Goal: Task Accomplishment & Management: Manage account settings

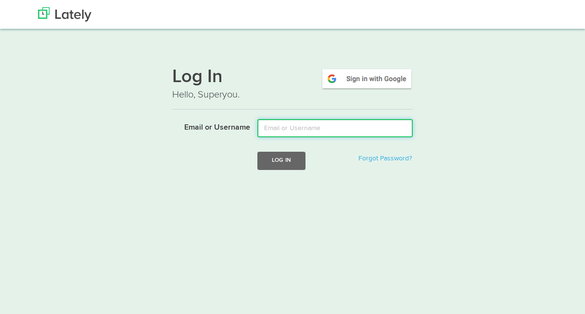
click at [294, 123] on input "Email or Username" at bounding box center [334, 128] width 155 height 18
type input "lynn@lynnabatejohnson.com"
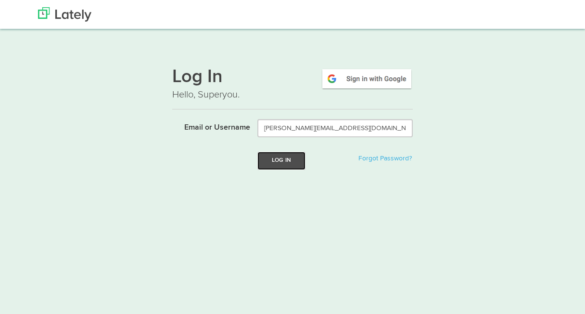
click at [284, 160] on button "Log In" at bounding box center [281, 161] width 48 height 18
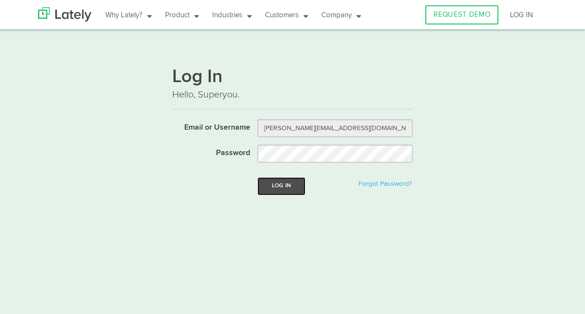
click at [280, 180] on button "Log In" at bounding box center [281, 186] width 48 height 18
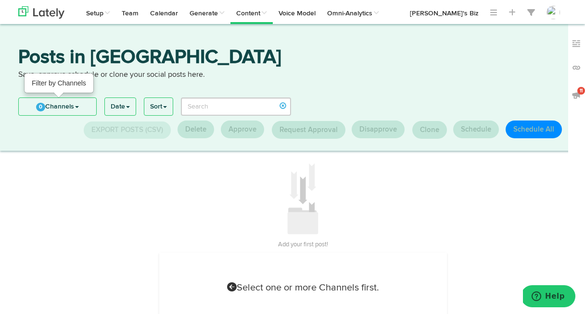
click at [59, 107] on link "0 Channels" at bounding box center [57, 106] width 77 height 17
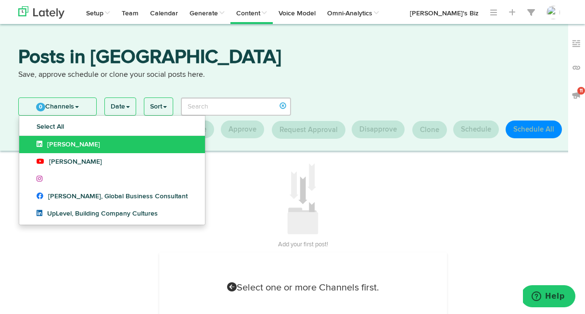
click at [58, 144] on span "[PERSON_NAME]" at bounding box center [68, 144] width 63 height 7
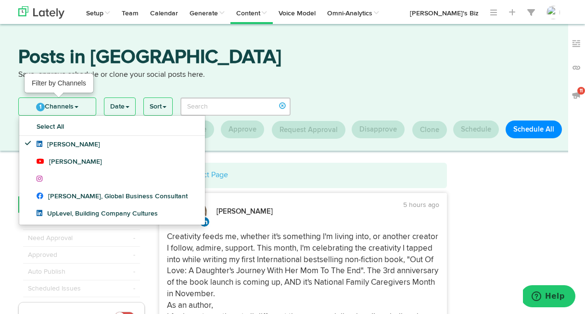
click at [62, 104] on link "1 Channels" at bounding box center [57, 106] width 77 height 17
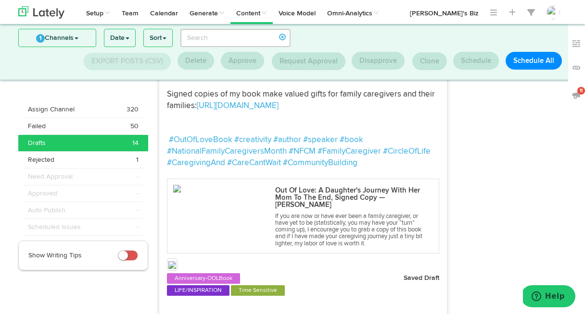
scroll to position [253, 0]
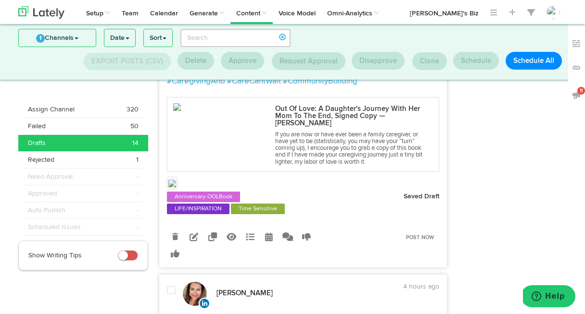
scroll to position [337, 0]
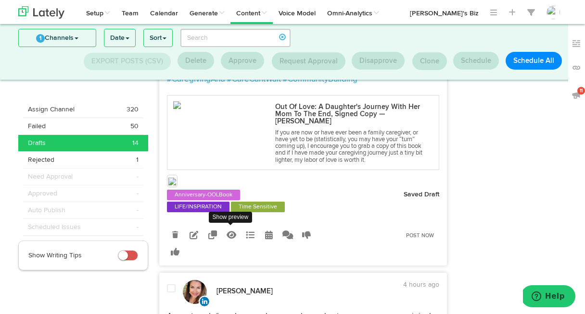
click at [232, 234] on icon at bounding box center [231, 235] width 10 height 9
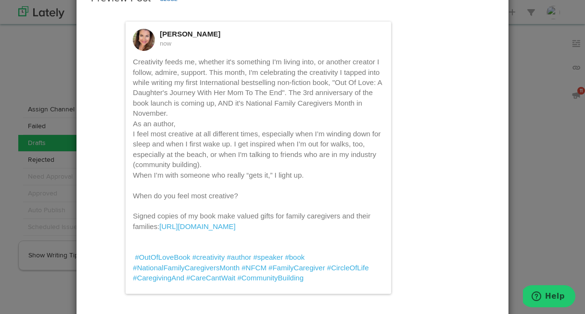
scroll to position [0, 0]
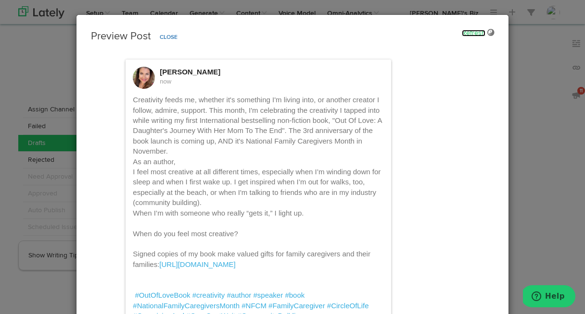
click at [474, 33] on link "Refresh" at bounding box center [474, 33] width 24 height 7
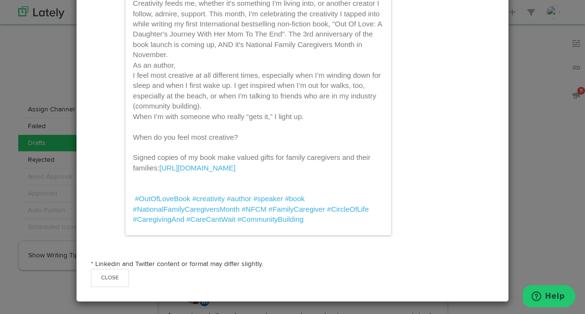
scroll to position [100, 0]
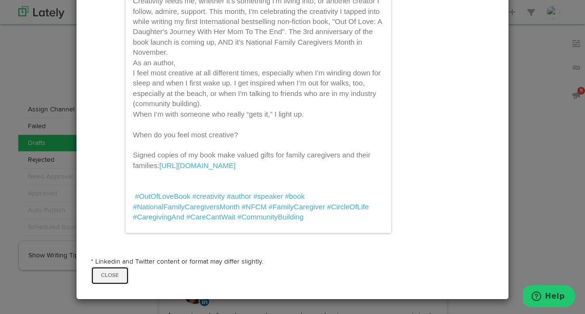
click at [106, 274] on button "Close" at bounding box center [110, 276] width 38 height 18
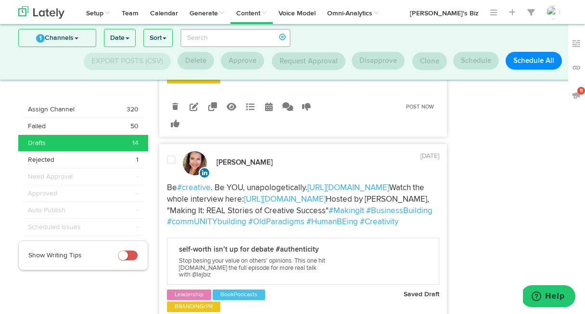
scroll to position [3467, 0]
